Goal: Transaction & Acquisition: Purchase product/service

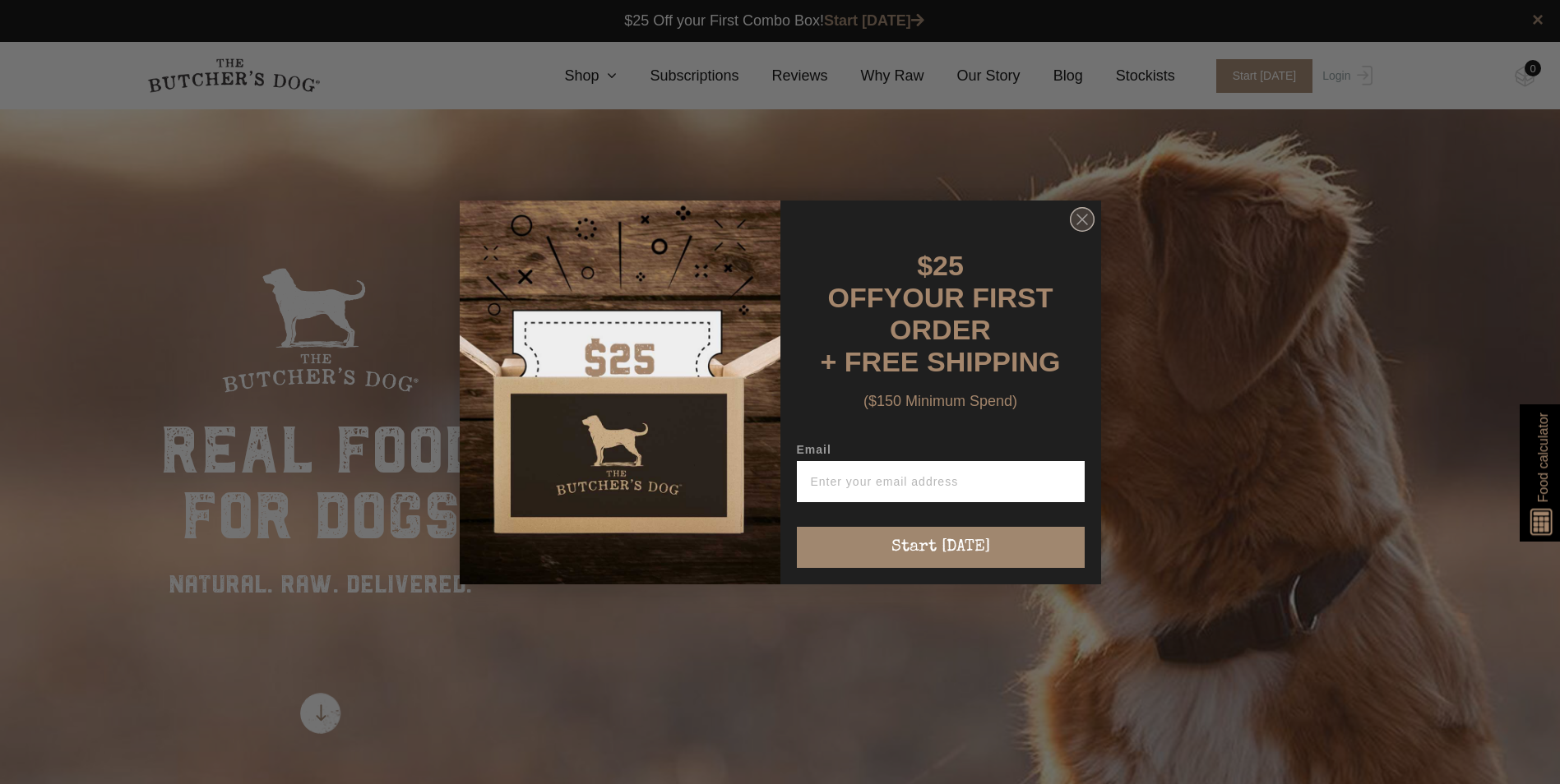
click at [1088, 224] on circle "Close dialog" at bounding box center [1081, 219] width 24 height 24
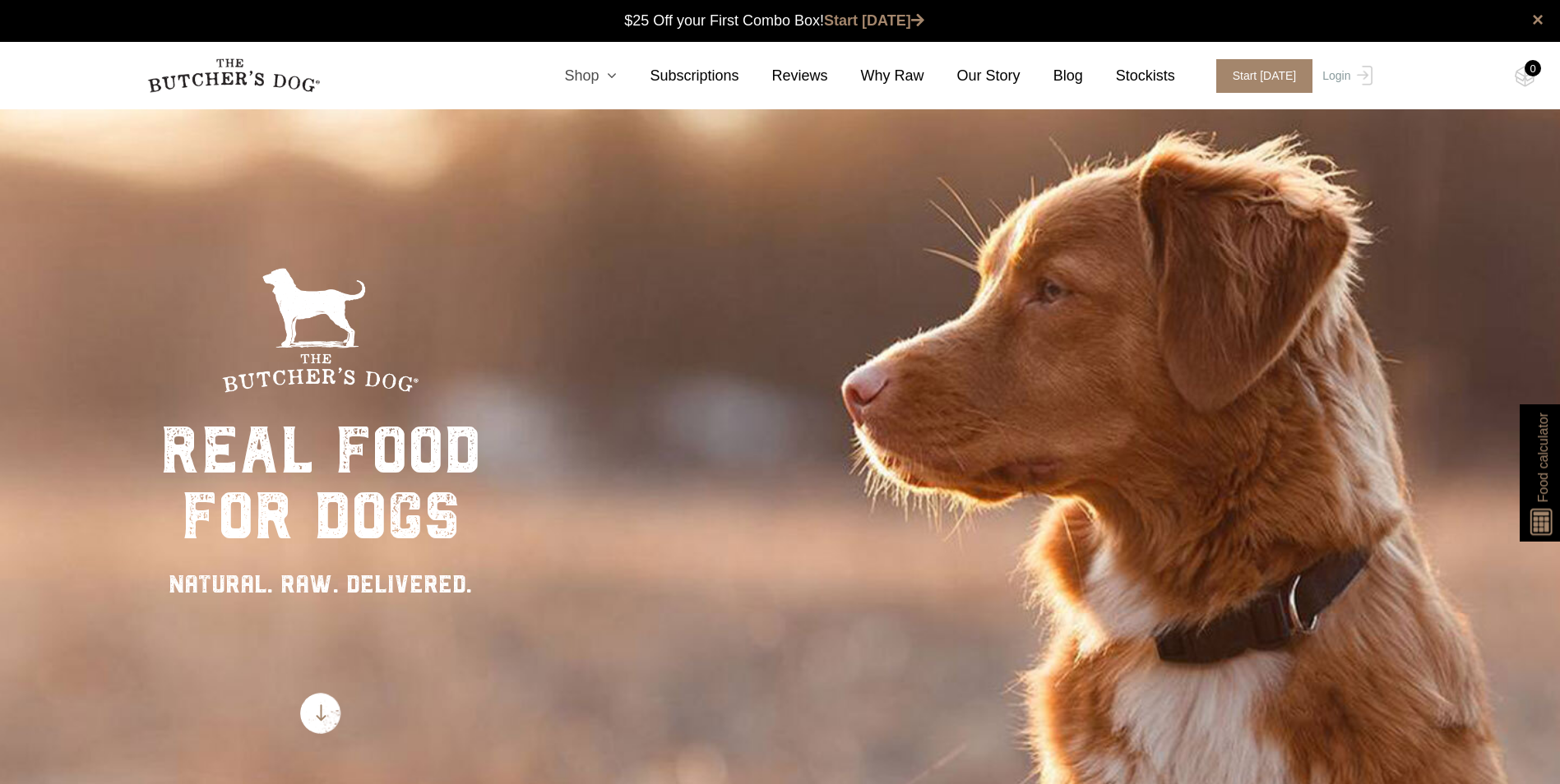
click at [609, 81] on link "Shop" at bounding box center [574, 76] width 86 height 22
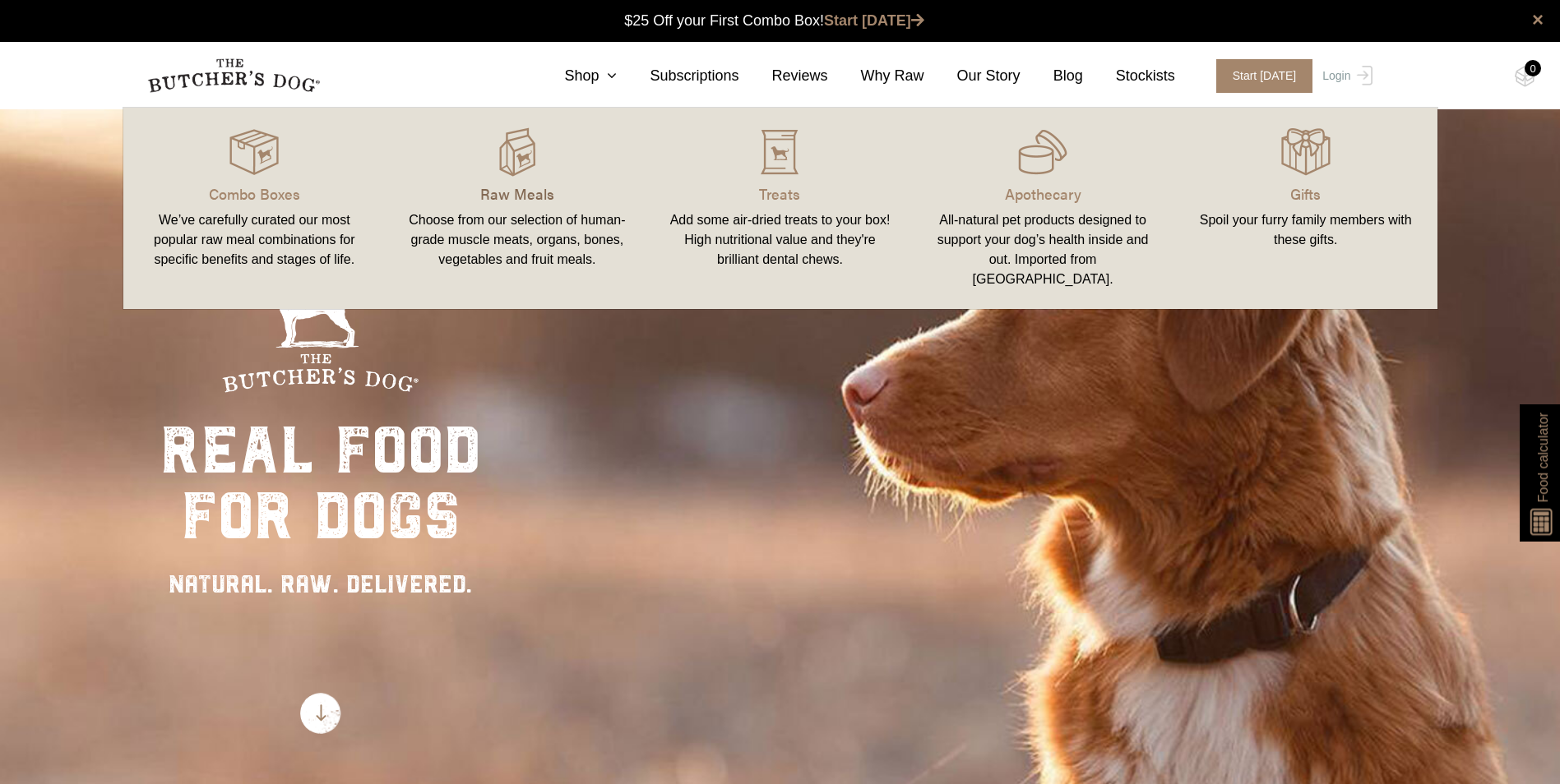
click at [512, 193] on p "Raw Meals" at bounding box center [517, 193] width 224 height 22
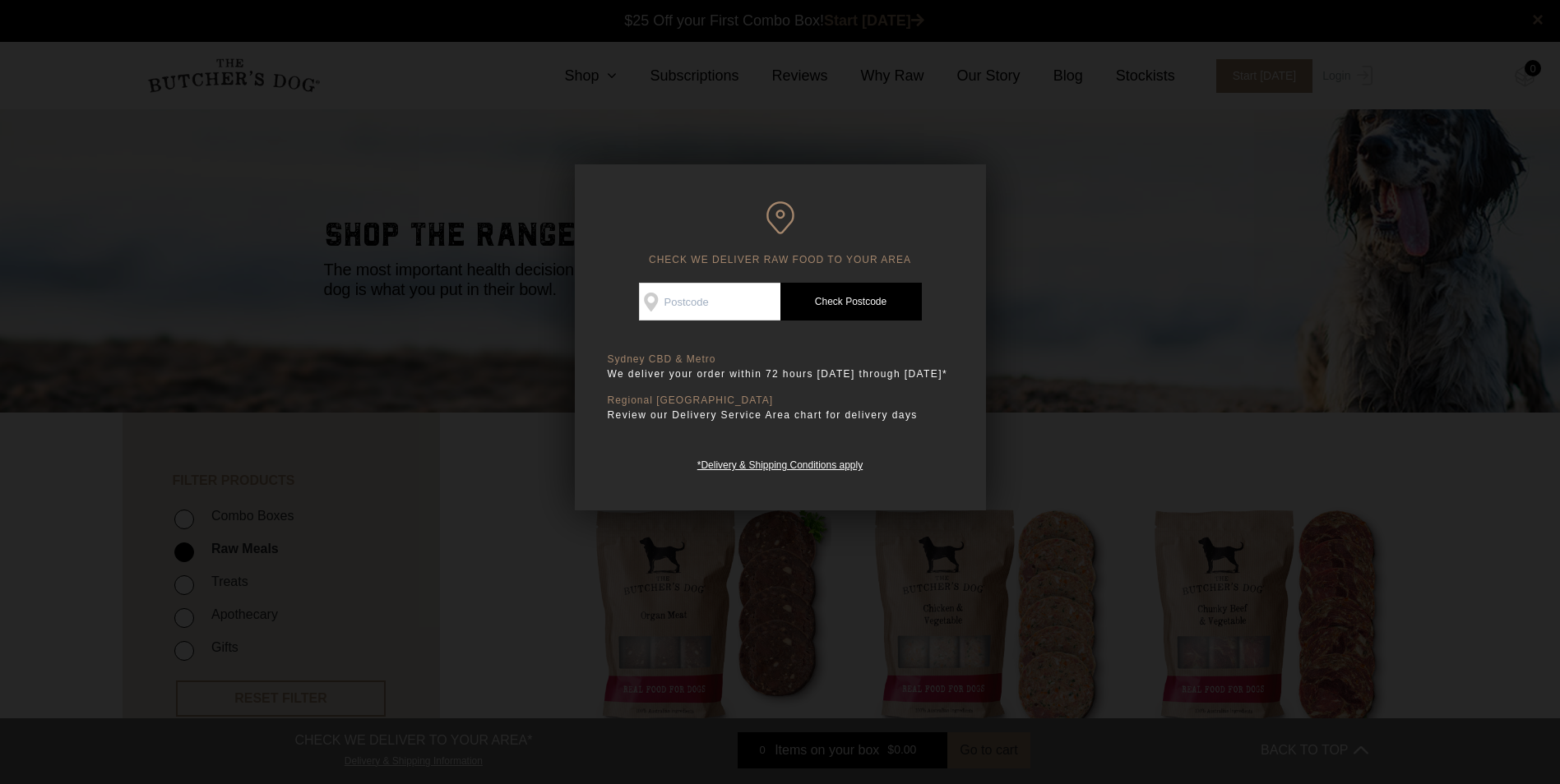
click at [713, 303] on input "Check Availability At" at bounding box center [709, 301] width 141 height 38
type input "2000"
click at [857, 296] on link "Check Postcode" at bounding box center [851, 301] width 141 height 38
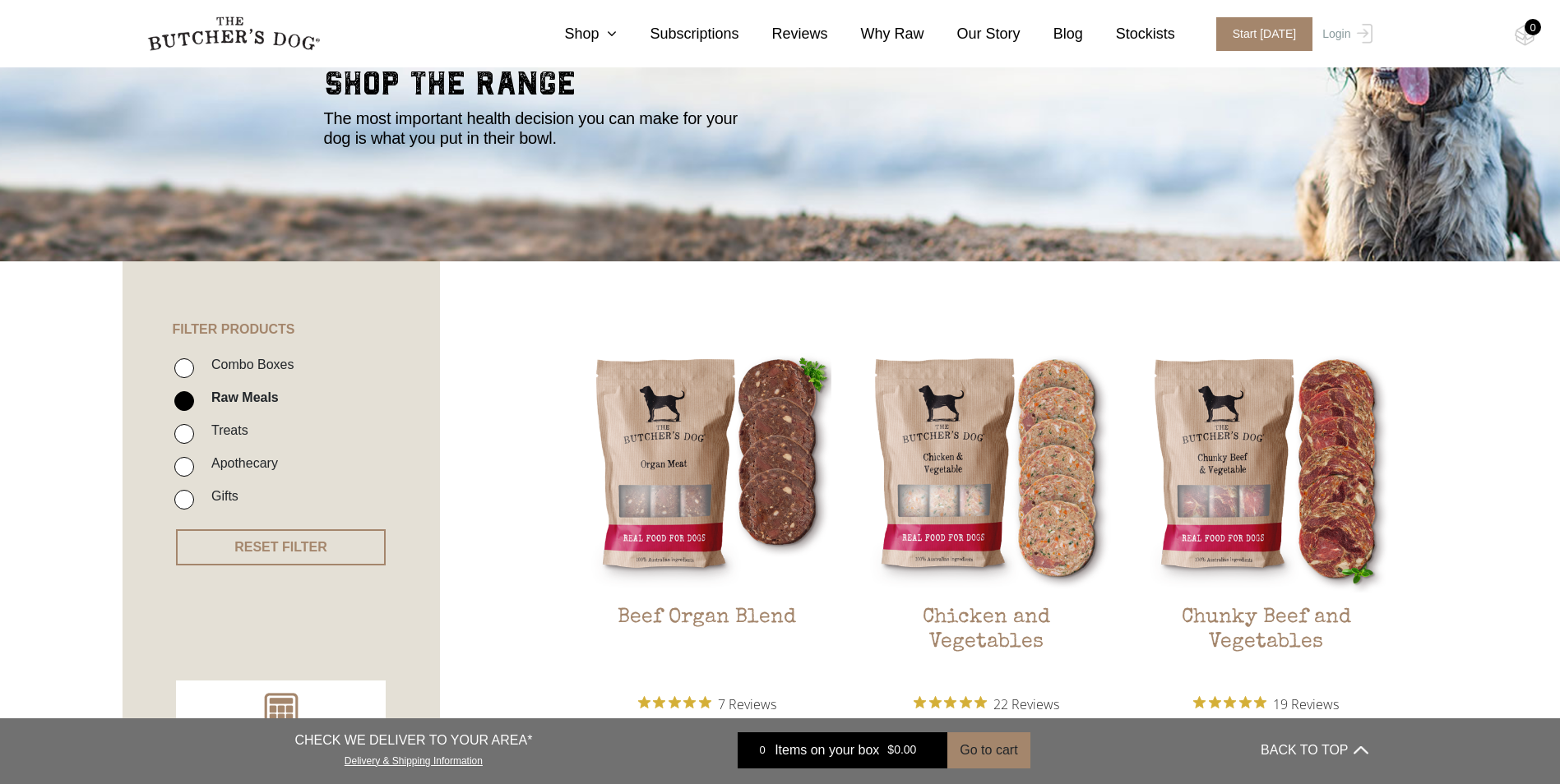
scroll to position [164, 0]
